Goal: Navigation & Orientation: Find specific page/section

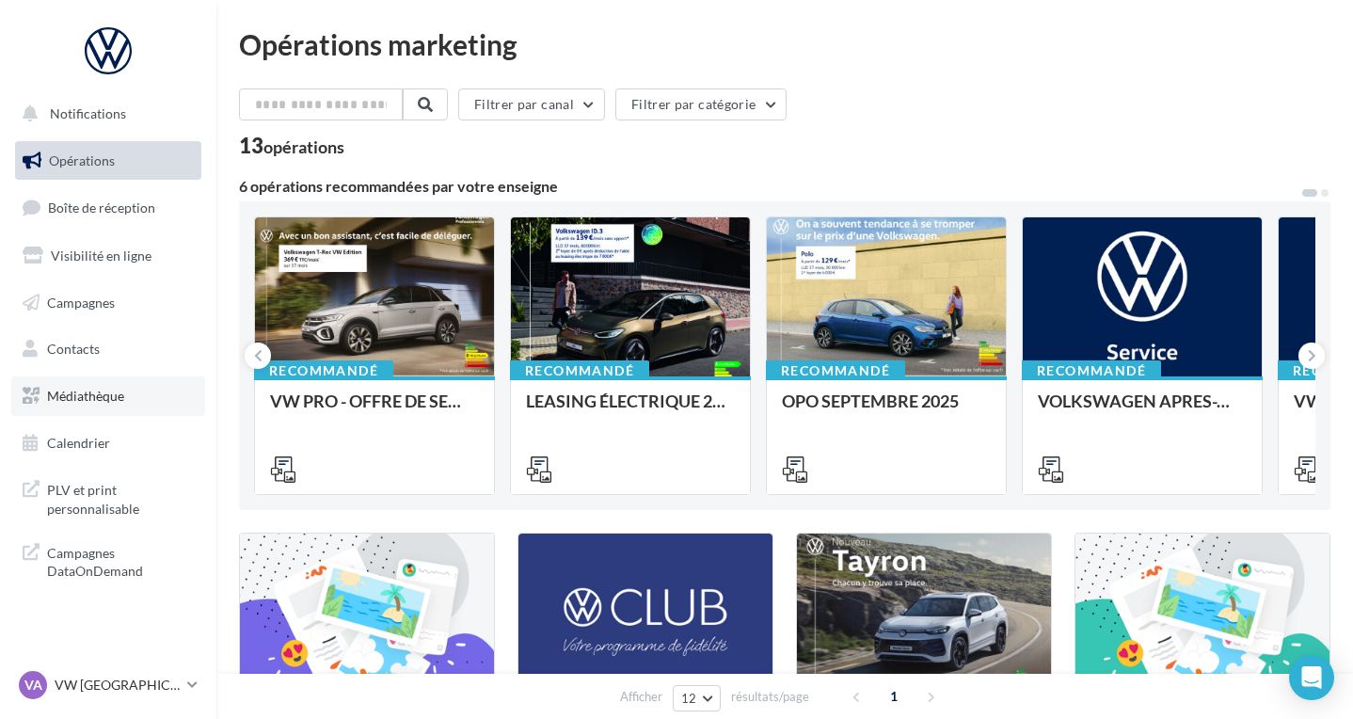
click at [98, 389] on span "Médiathèque" at bounding box center [85, 396] width 77 height 16
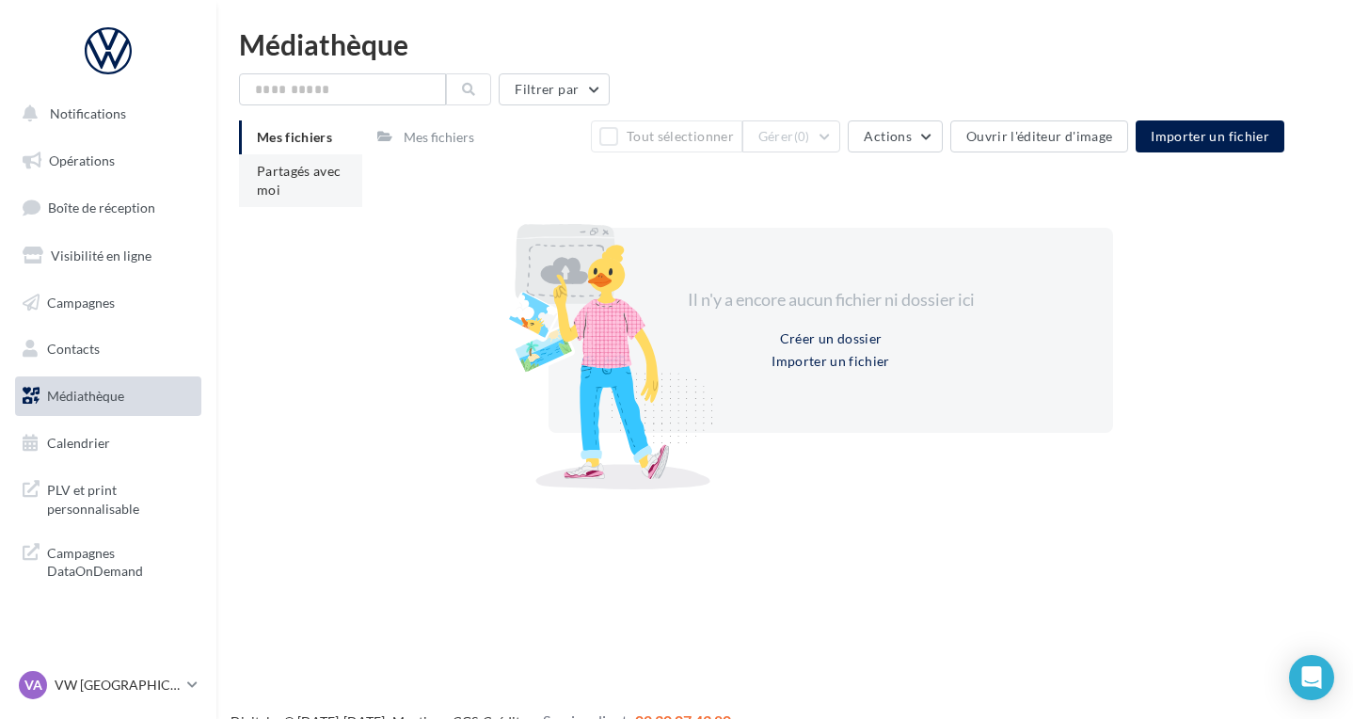
click at [292, 194] on li "Partagés avec moi" at bounding box center [300, 180] width 123 height 53
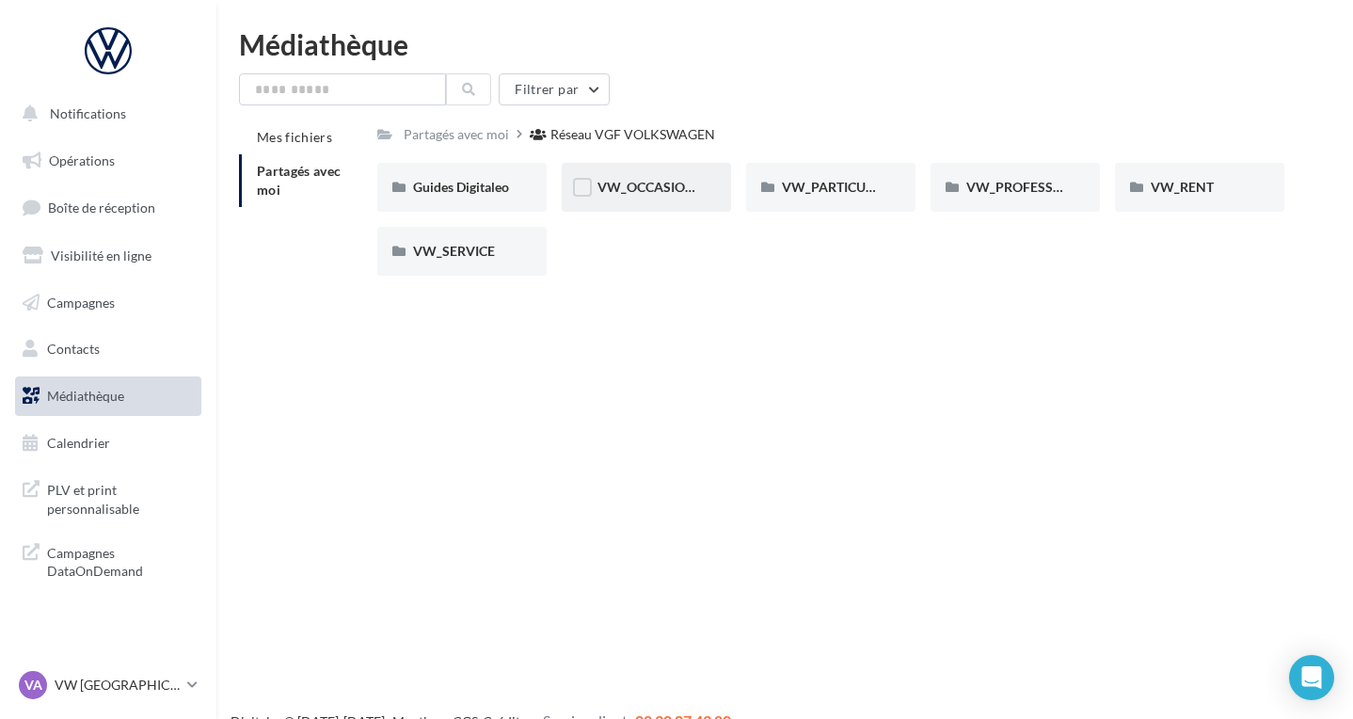
click at [618, 198] on div "VW_OCCASIONS_GARANTIES" at bounding box center [646, 187] width 169 height 49
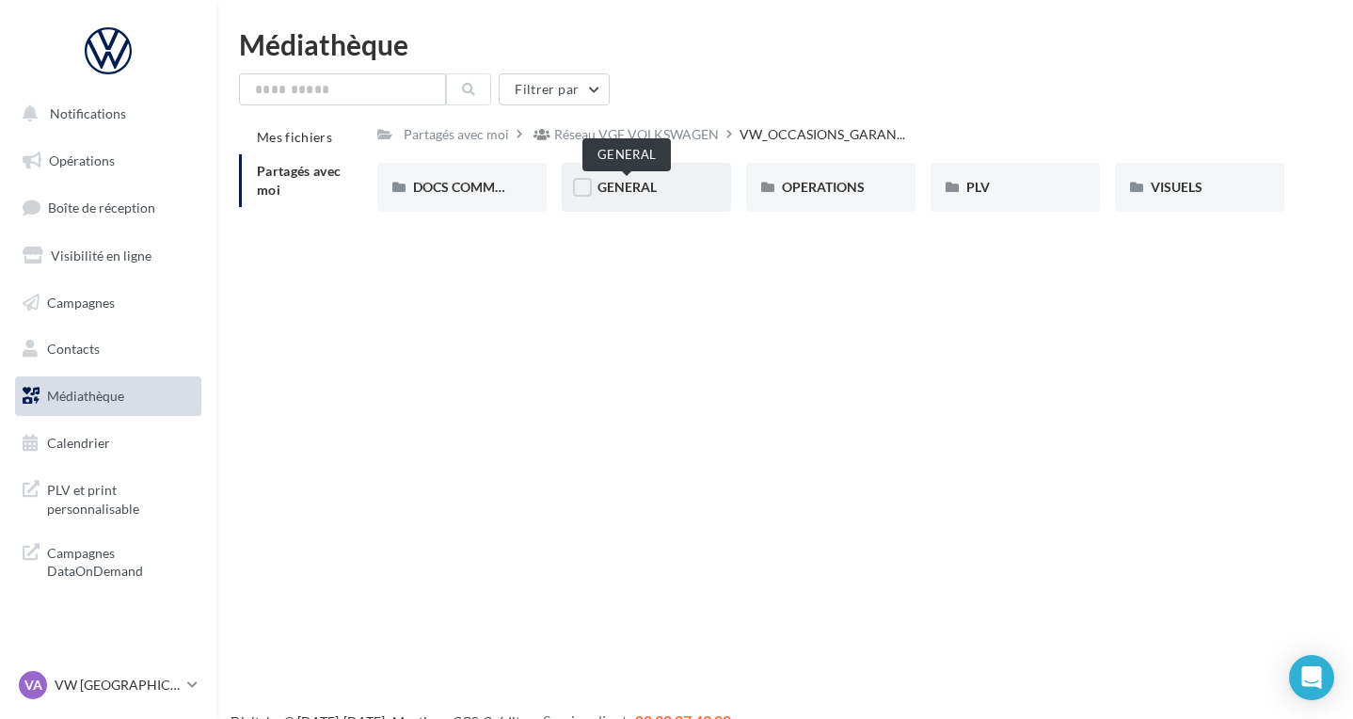
click at [632, 189] on span "GENERAL" at bounding box center [626, 187] width 59 height 16
click at [824, 123] on div "VW_OCCASIONS_GARAN..." at bounding box center [825, 133] width 173 height 27
click at [848, 190] on span "OPERATIONS" at bounding box center [823, 187] width 83 height 16
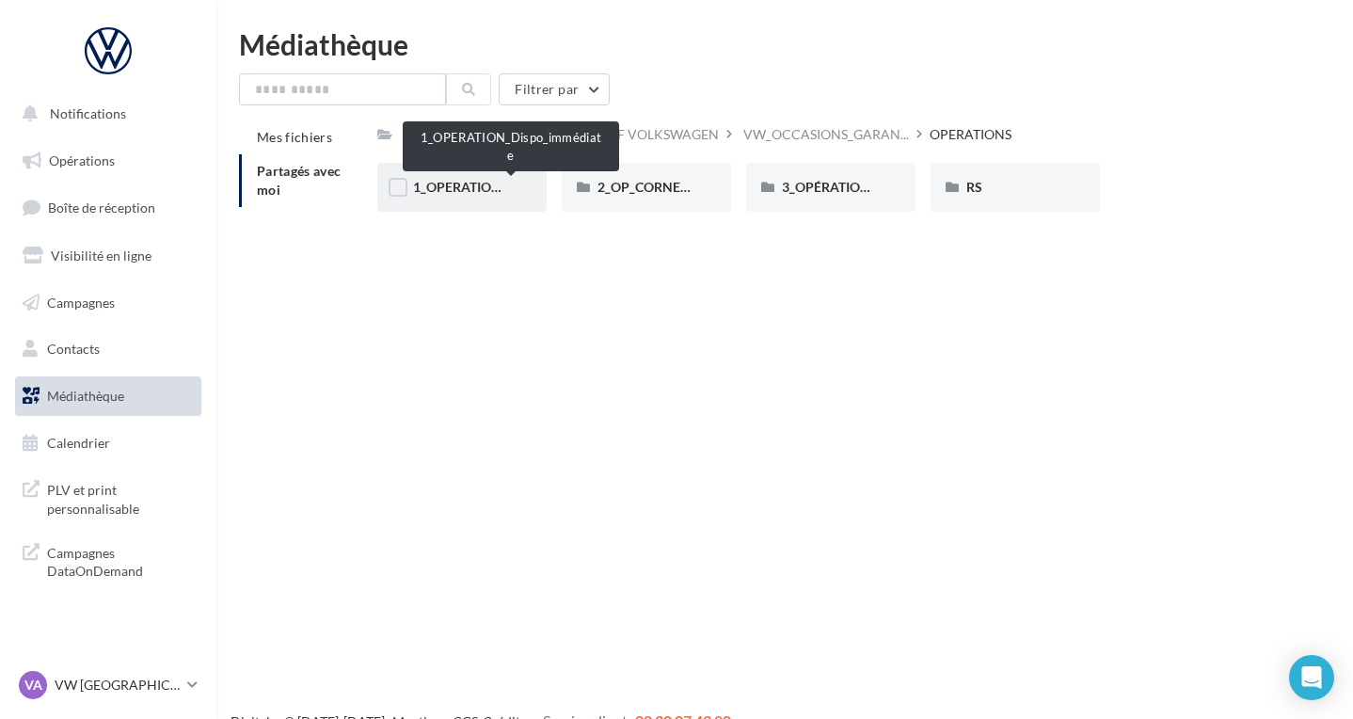
click at [475, 183] on span "1_OPERATION_Dispo_immédiate" at bounding box center [511, 187] width 196 height 16
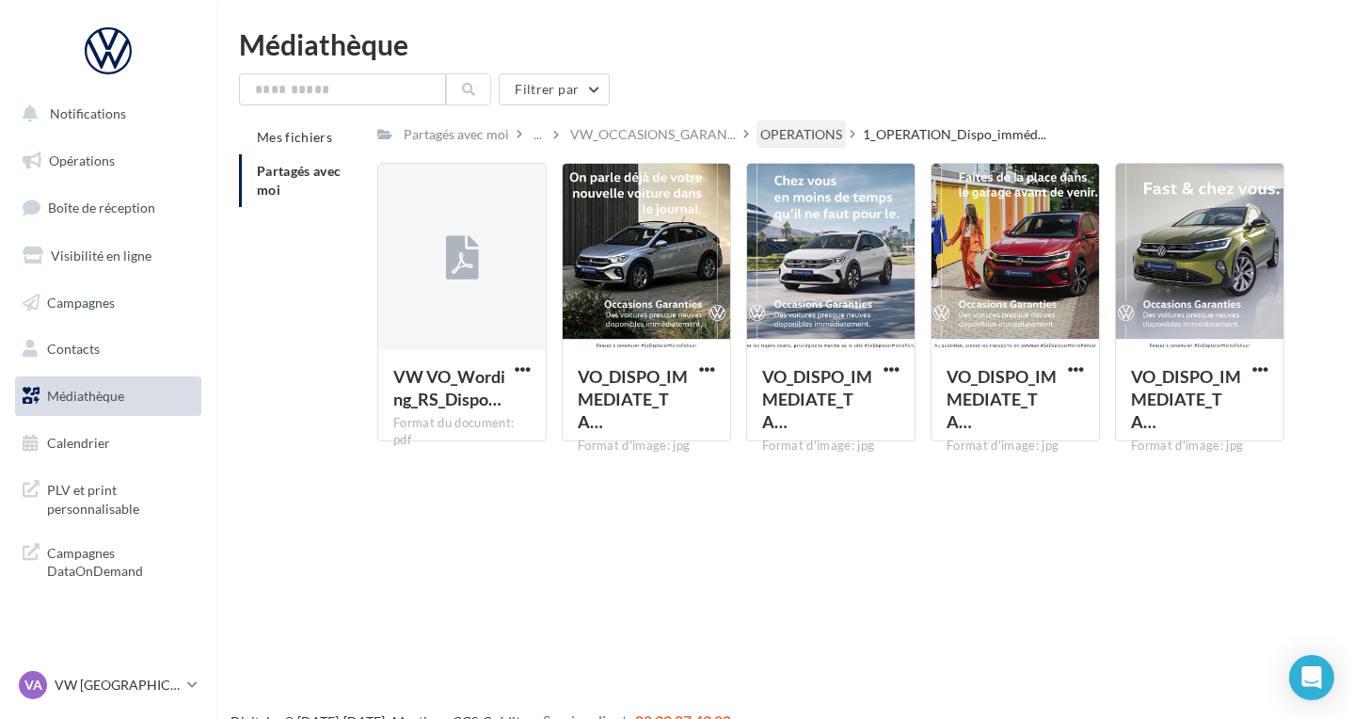
click at [788, 135] on div "OPERATIONS" at bounding box center [801, 134] width 82 height 19
